Goal: Task Accomplishment & Management: Use online tool/utility

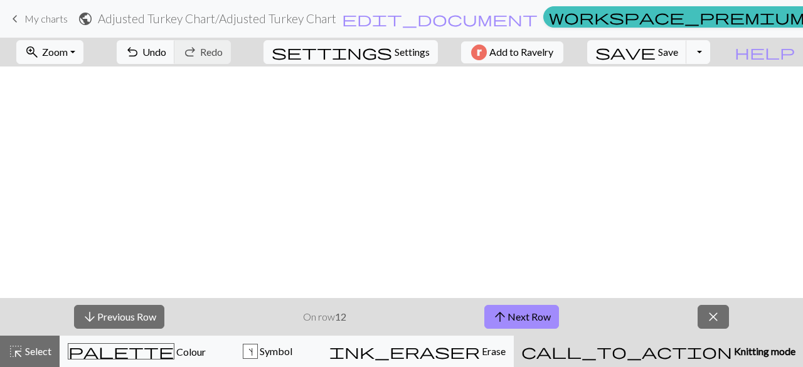
scroll to position [348, 1]
click at [532, 318] on button "arrow_upward Next Row" at bounding box center [521, 317] width 75 height 24
click at [548, 313] on button "arrow_upward Next Row" at bounding box center [521, 317] width 75 height 24
click at [530, 307] on button "arrow_upward Next Row" at bounding box center [521, 317] width 75 height 24
click at [539, 323] on button "arrow_upward Next Row" at bounding box center [521, 317] width 75 height 24
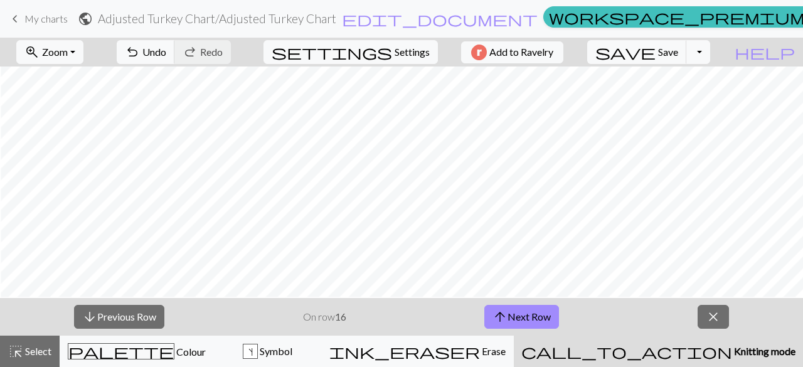
scroll to position [267, 1]
click at [520, 311] on button "arrow_upward Next Row" at bounding box center [521, 317] width 75 height 24
click at [549, 306] on button "arrow_upward Next Row" at bounding box center [521, 317] width 75 height 24
click at [525, 314] on button "arrow_upward Next Row" at bounding box center [521, 317] width 75 height 24
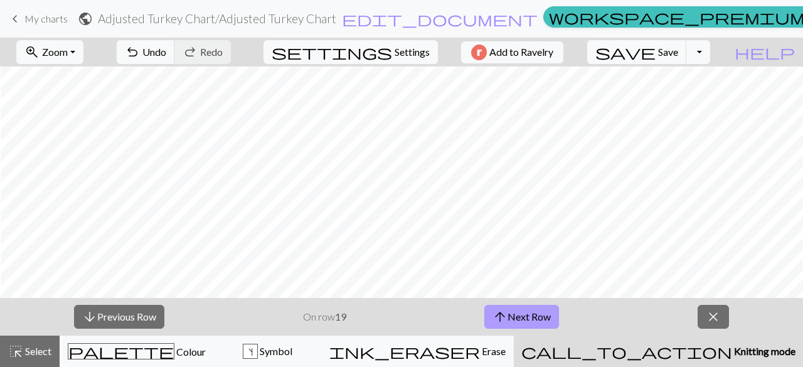
click at [533, 313] on button "arrow_upward Next Row" at bounding box center [521, 317] width 75 height 24
click at [529, 322] on button "arrow_upward Next Row" at bounding box center [521, 317] width 75 height 24
click at [145, 328] on button "arrow_downward Previous Row" at bounding box center [119, 317] width 90 height 24
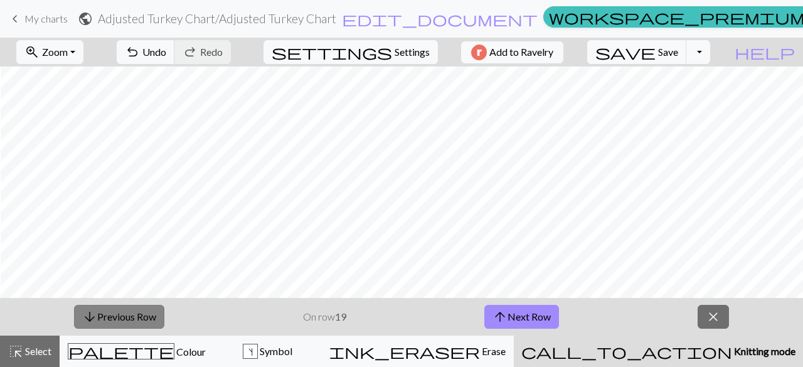
click at [145, 328] on button "arrow_downward Previous Row" at bounding box center [119, 317] width 90 height 24
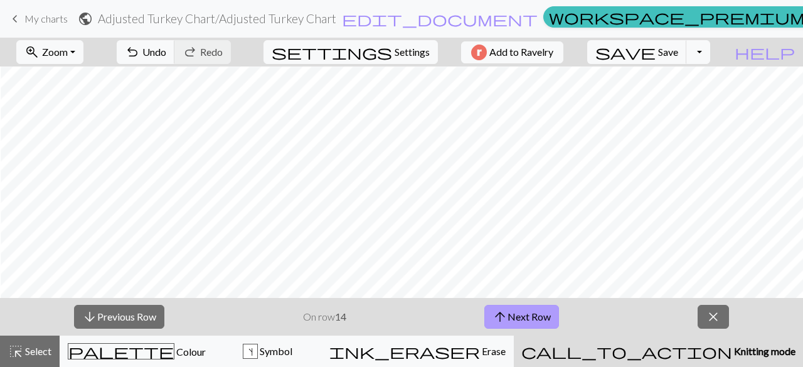
click at [525, 324] on button "arrow_upward Next Row" at bounding box center [521, 317] width 75 height 24
